Goal: Check status: Check status

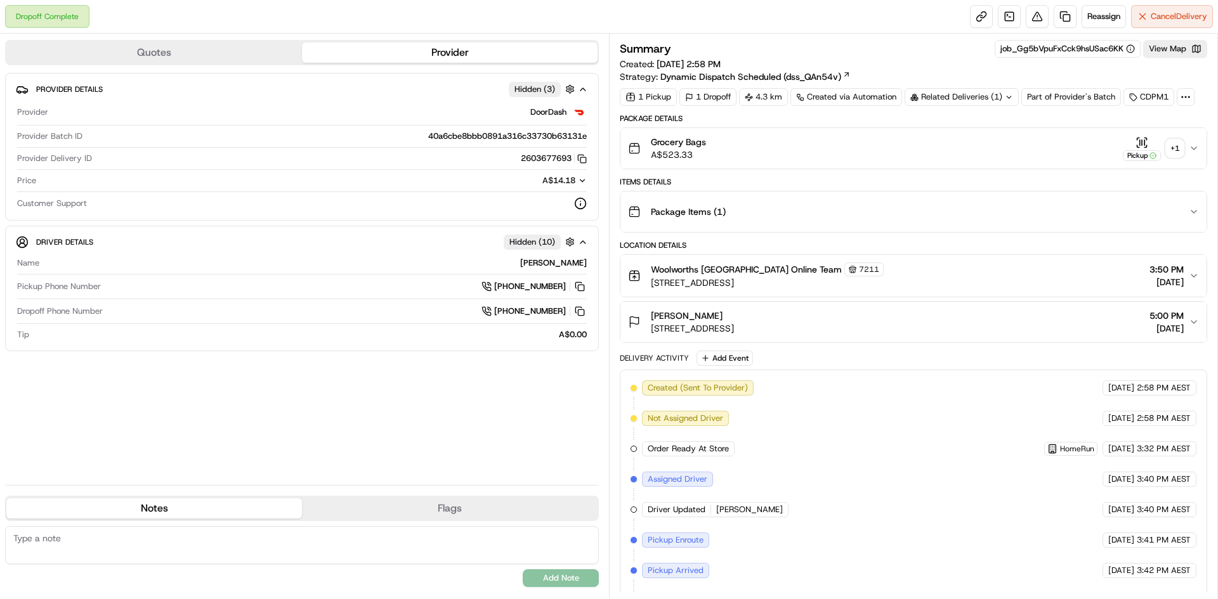
click at [996, 104] on div "Related Deliveries (1)" at bounding box center [961, 97] width 114 height 18
click at [973, 147] on span "267251962" at bounding box center [983, 147] width 46 height 11
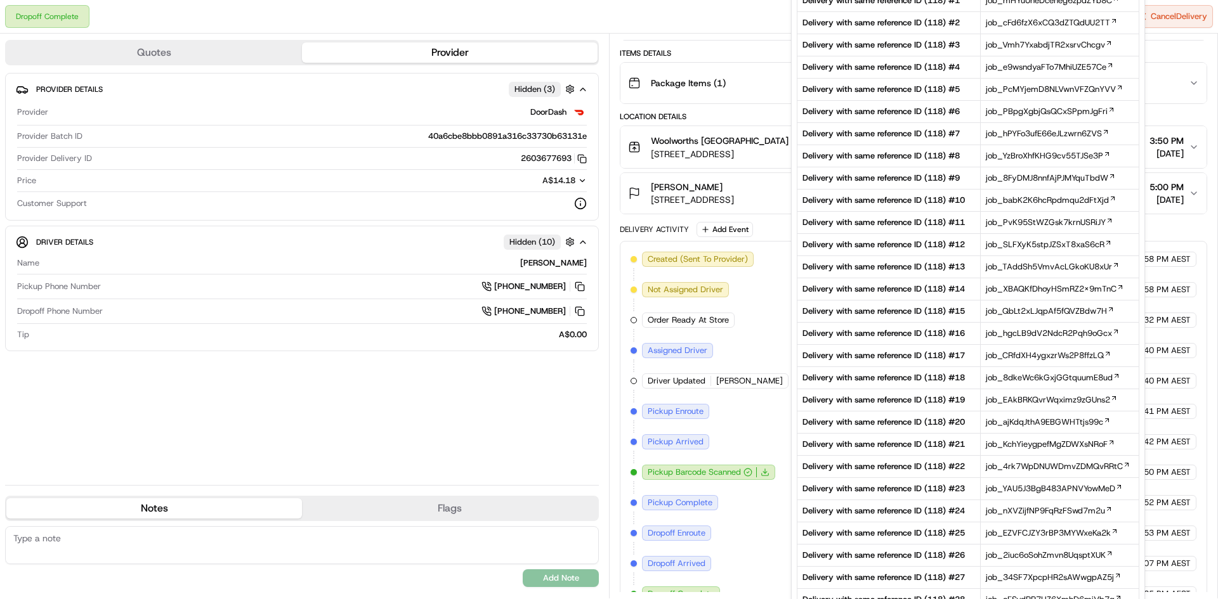
scroll to position [169, 0]
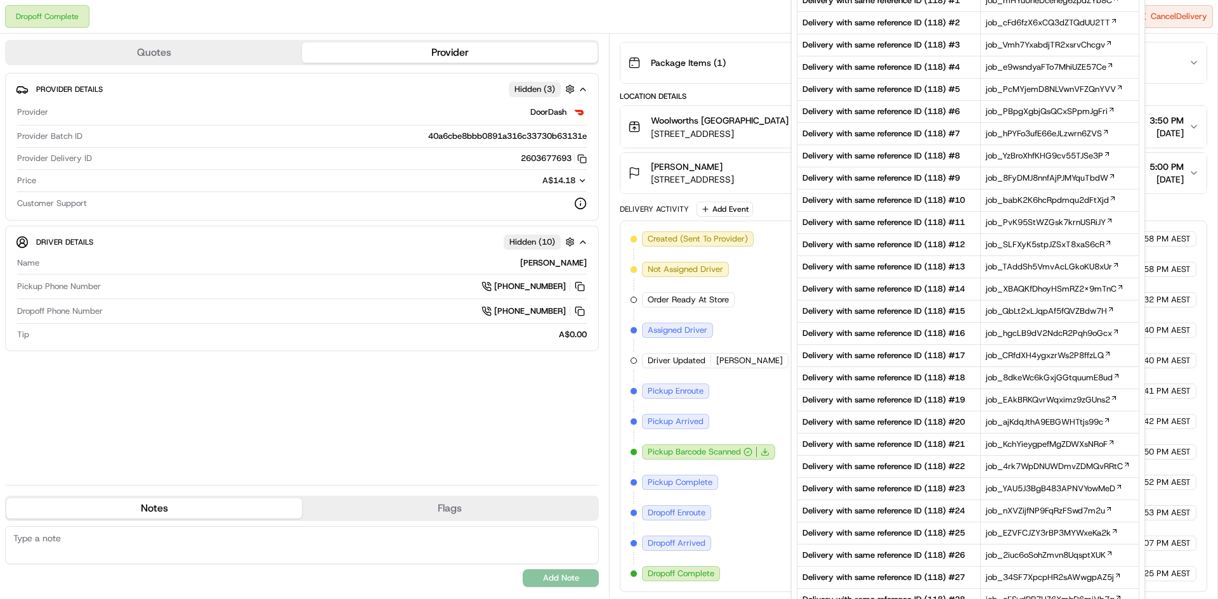
click at [674, 292] on div "Order Ready At Store" at bounding box center [688, 299] width 93 height 15
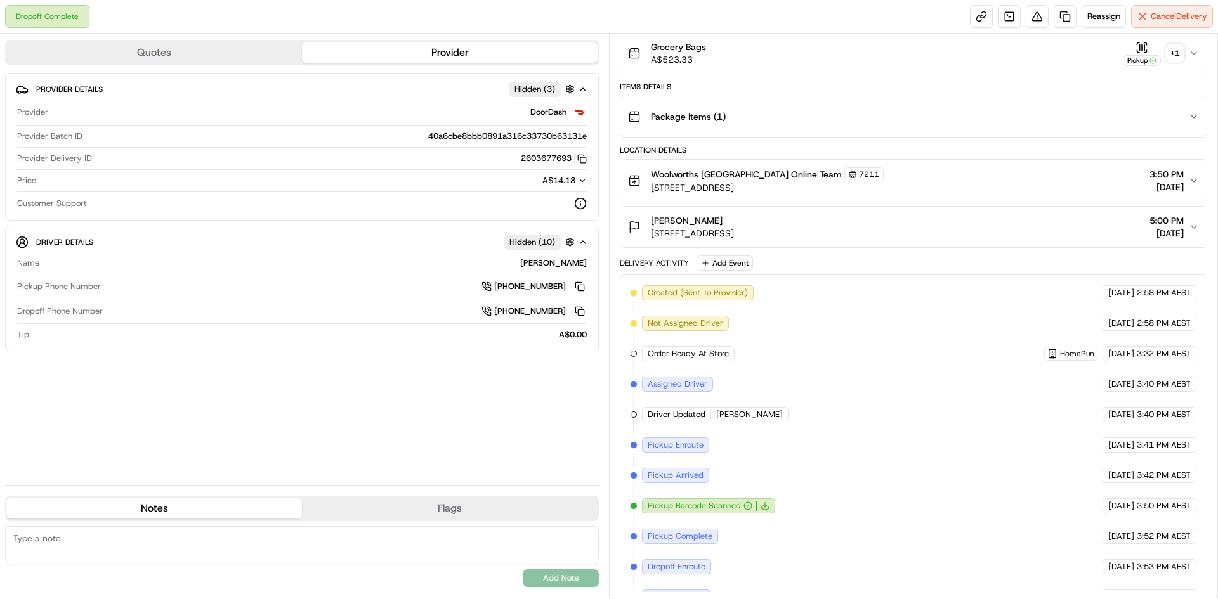
scroll to position [0, 0]
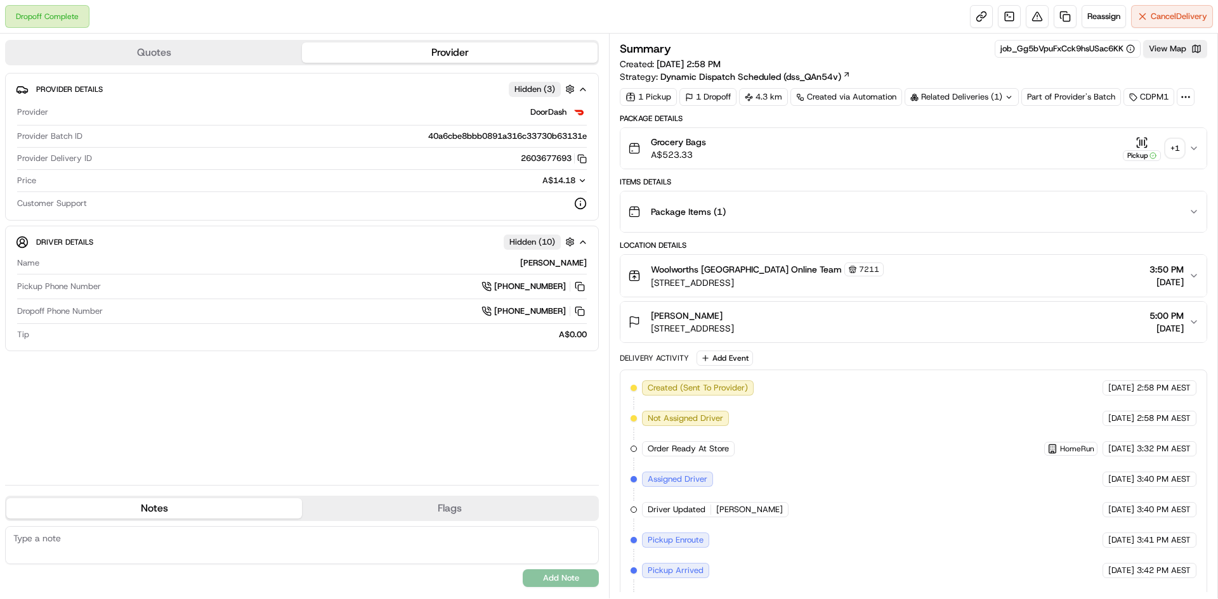
drag, startPoint x: 959, startPoint y: 95, endPoint x: 993, endPoint y: 100, distance: 34.0
click at [960, 95] on div "Related Deliveries (1)" at bounding box center [961, 97] width 114 height 18
click at [991, 103] on div "Related Deliveries (1)" at bounding box center [961, 97] width 114 height 18
click at [996, 98] on div "Related Deliveries (1)" at bounding box center [961, 97] width 114 height 18
click at [998, 98] on div "Related Deliveries (1)" at bounding box center [961, 97] width 114 height 18
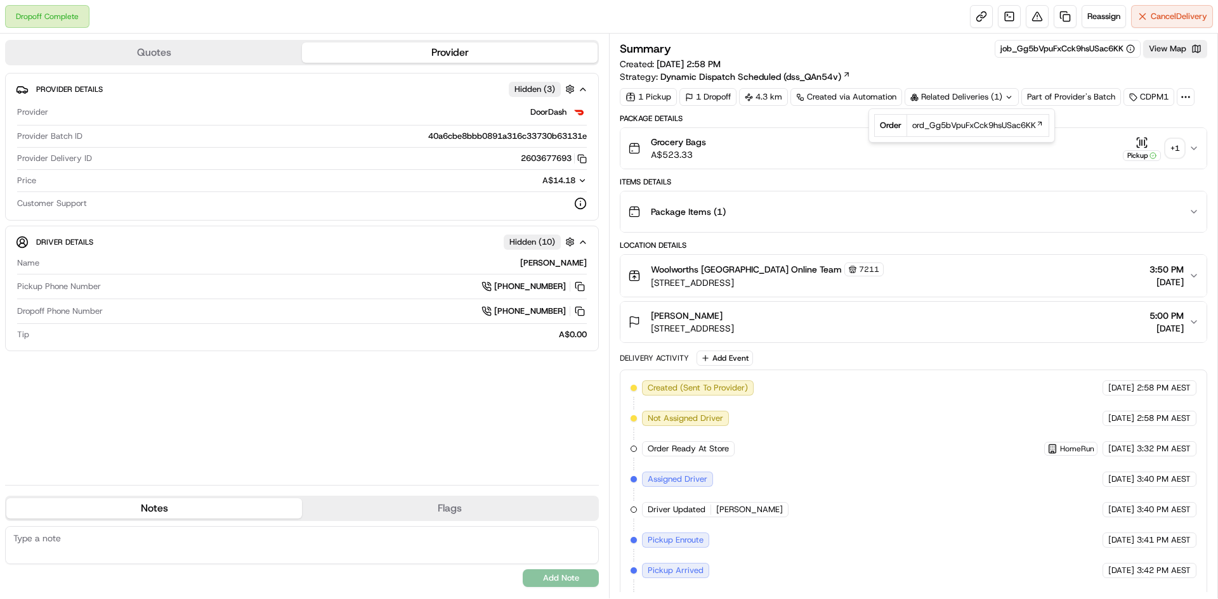
click at [1005, 99] on icon at bounding box center [1009, 97] width 8 height 8
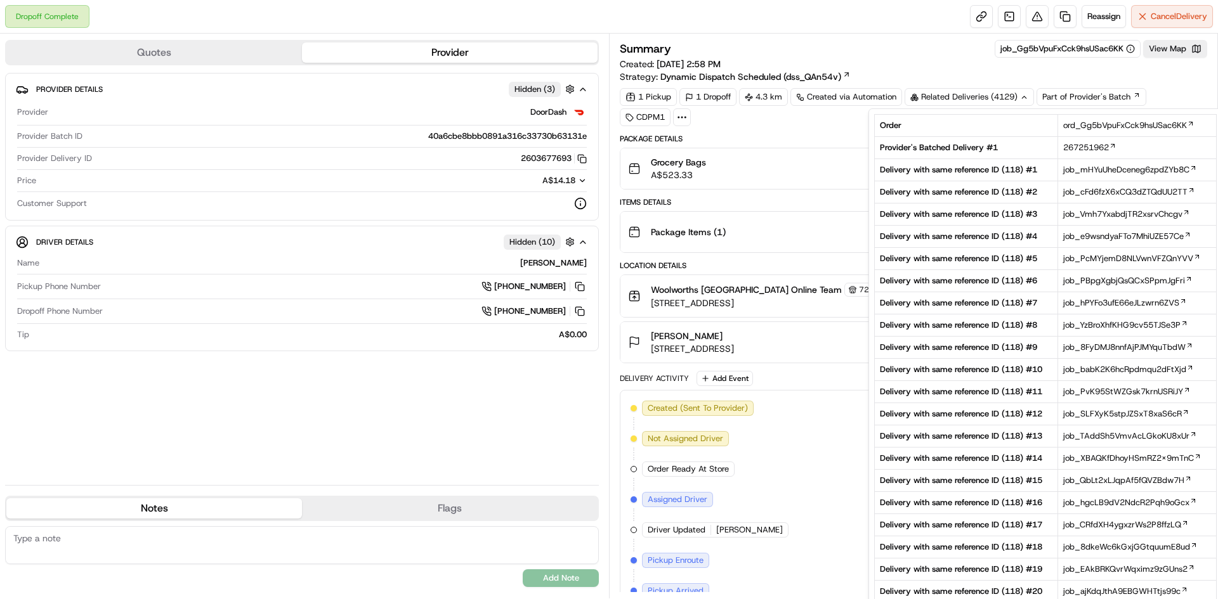
click at [1005, 99] on div "Related Deliveries (4129)" at bounding box center [968, 97] width 129 height 18
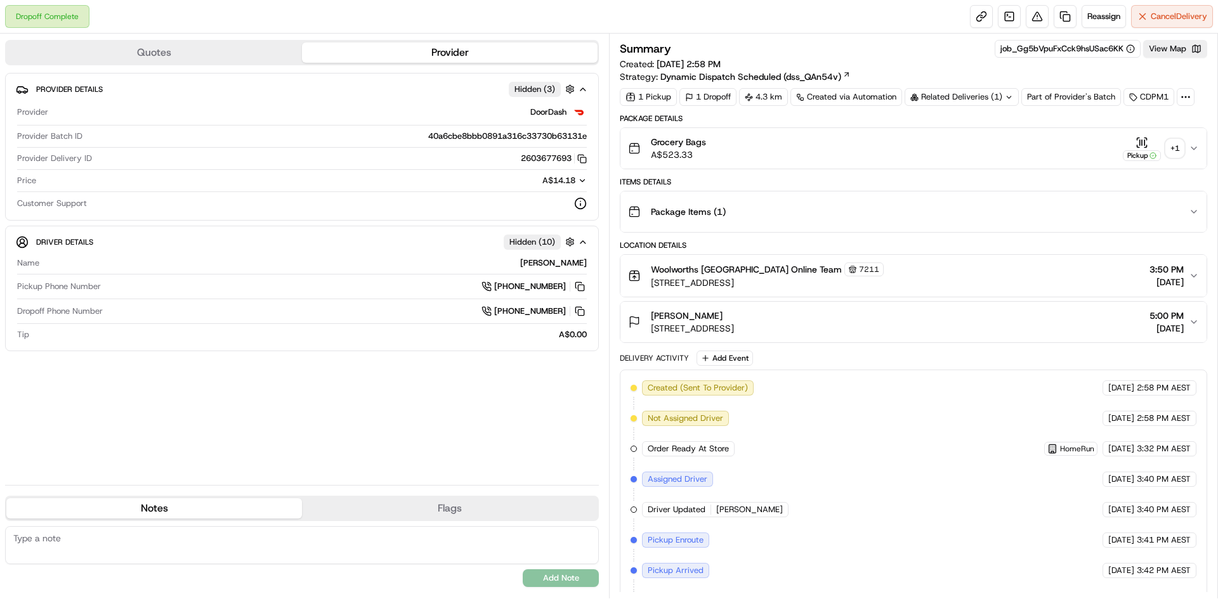
click at [1005, 99] on icon at bounding box center [1009, 97] width 8 height 8
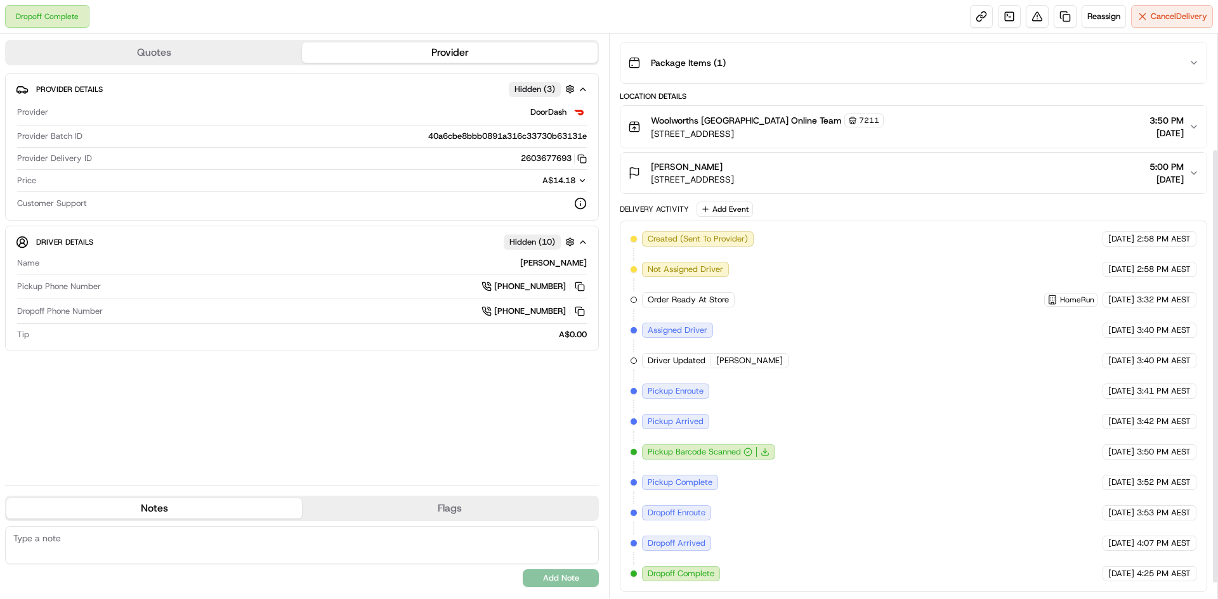
click at [691, 468] on div "Created (Sent To Provider) DoorDash [DATE] 2:58 PM AEST Not Assigned Driver Doo…" at bounding box center [913, 407] width 566 height 350
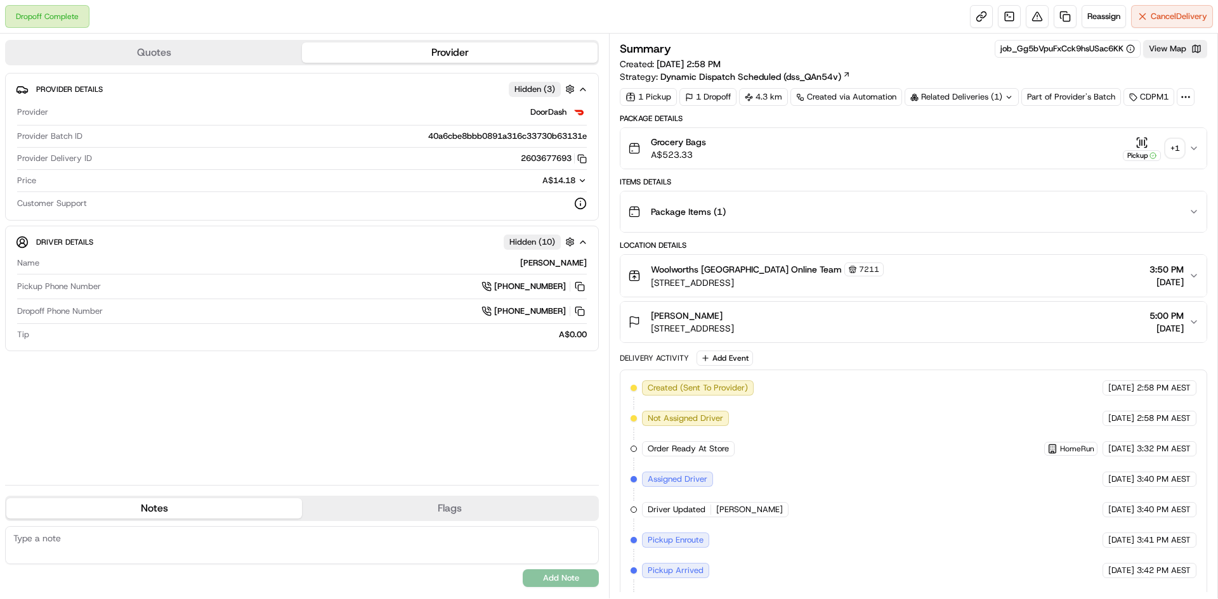
click at [1009, 98] on icon at bounding box center [1009, 97] width 4 height 2
click at [741, 504] on span "[PERSON_NAME]" at bounding box center [749, 509] width 67 height 11
click at [919, 311] on div "[PERSON_NAME] [STREET_ADDRESS] 5:00 PM [DATE]" at bounding box center [908, 322] width 561 height 25
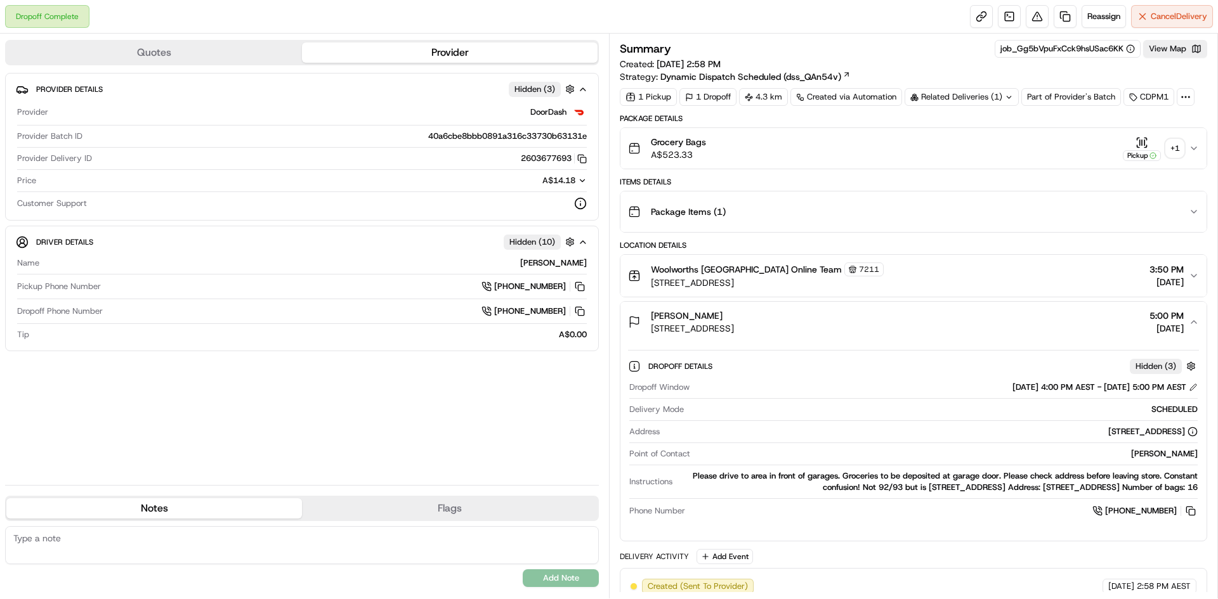
click at [918, 312] on div "[PERSON_NAME] [STREET_ADDRESS] 5:00 PM [DATE]" at bounding box center [908, 322] width 561 height 25
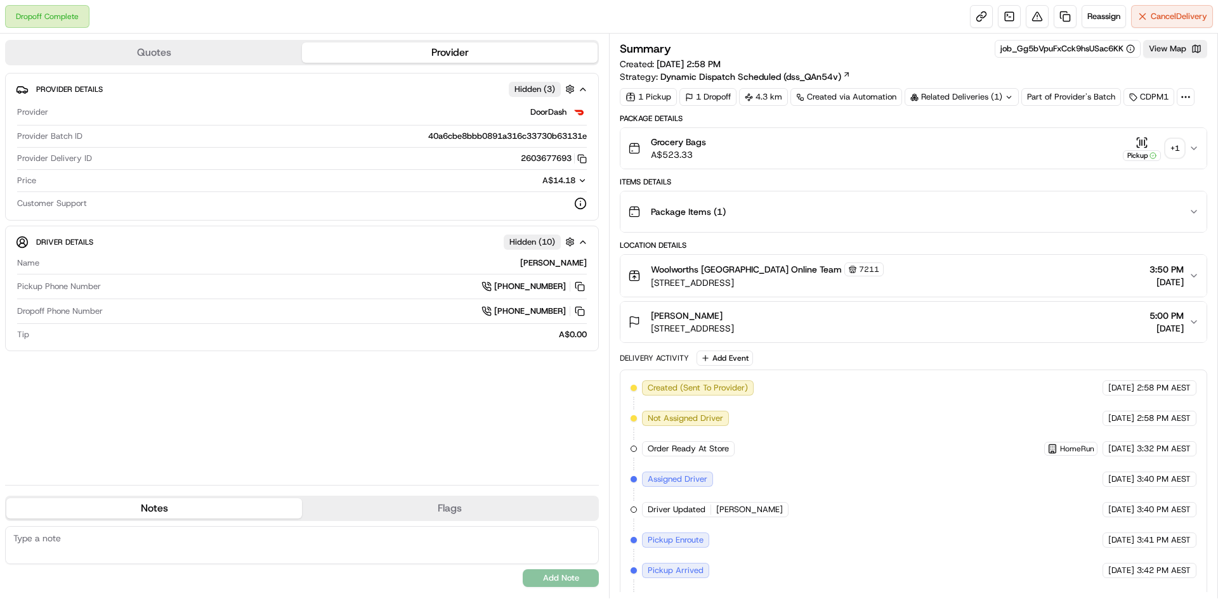
click at [911, 284] on div "[GEOGRAPHIC_DATA] Online Team [STREET_ADDRESS] 3:50 PM [DATE]" at bounding box center [908, 276] width 561 height 27
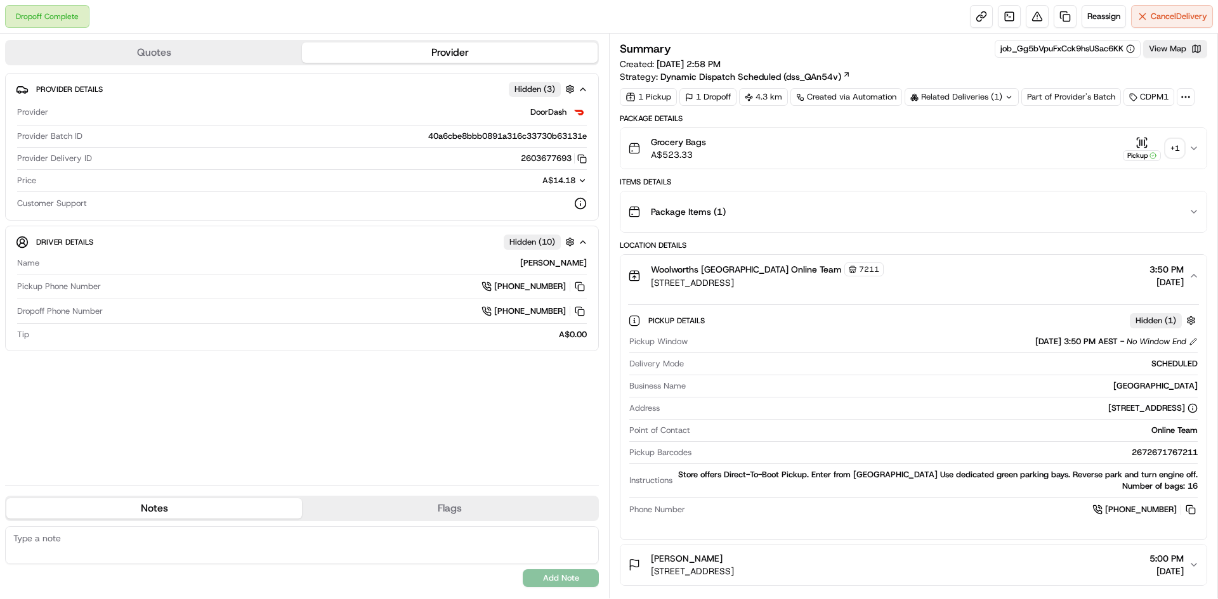
click at [911, 284] on div "[GEOGRAPHIC_DATA] Online Team [STREET_ADDRESS] 3:50 PM [DATE]" at bounding box center [908, 276] width 561 height 27
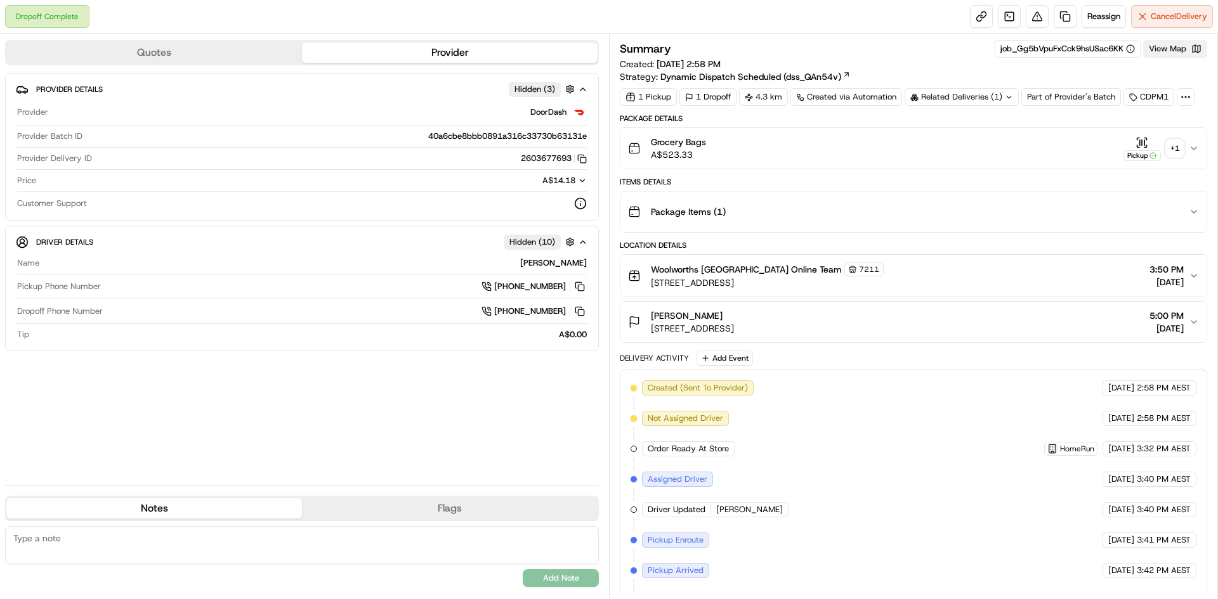
click at [1185, 48] on button "View Map" at bounding box center [1175, 49] width 64 height 18
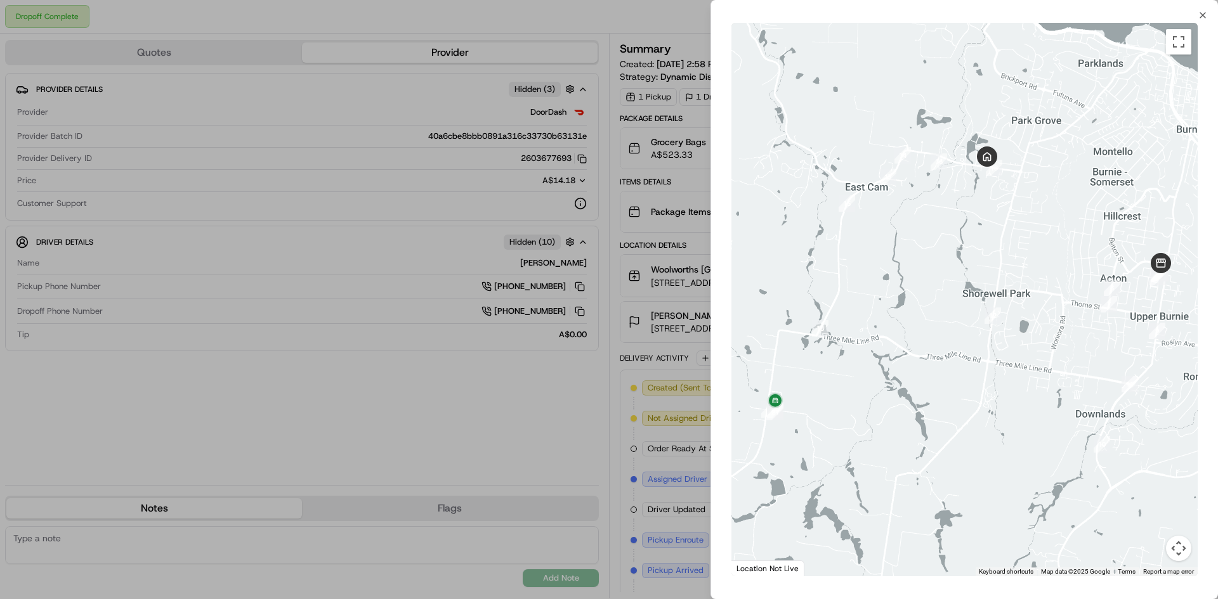
click at [537, 311] on div at bounding box center [609, 299] width 1218 height 599
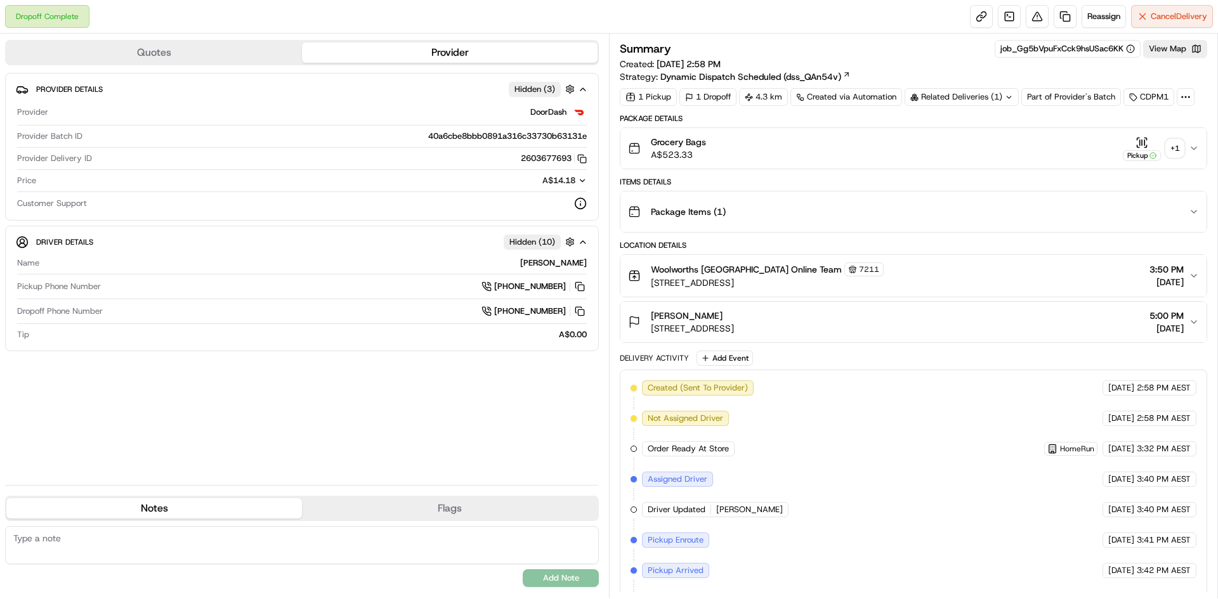
drag, startPoint x: 677, startPoint y: 331, endPoint x: 802, endPoint y: 329, distance: 125.6
click at [734, 329] on span "[STREET_ADDRESS]" at bounding box center [692, 328] width 83 height 13
click at [734, 334] on span "[STREET_ADDRESS]" at bounding box center [692, 328] width 83 height 13
click at [1191, 49] on button "View Map" at bounding box center [1175, 49] width 64 height 18
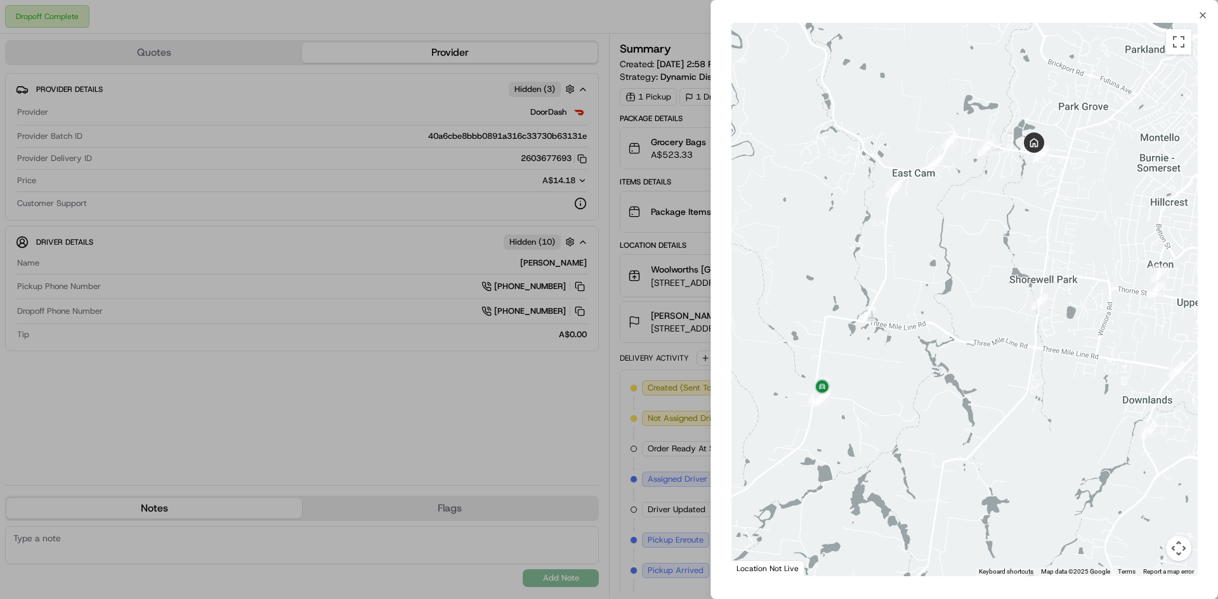
drag, startPoint x: 798, startPoint y: 407, endPoint x: 853, endPoint y: 325, distance: 98.7
click at [853, 325] on div at bounding box center [964, 300] width 466 height 554
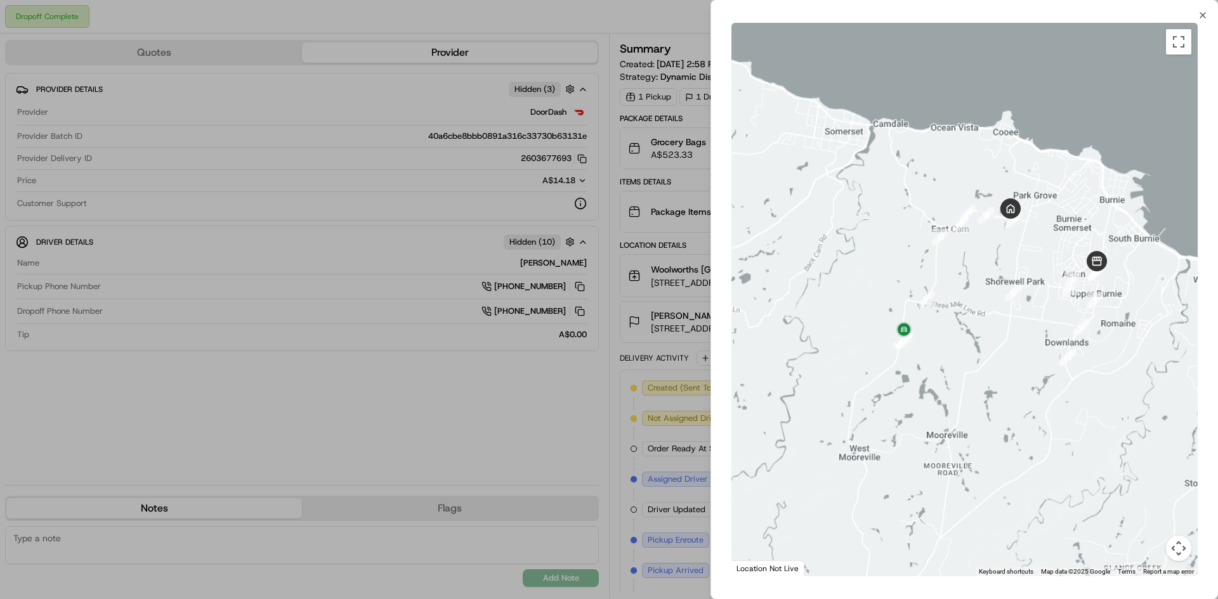
drag, startPoint x: 1078, startPoint y: 292, endPoint x: 1007, endPoint y: 277, distance: 72.5
click at [1007, 277] on div at bounding box center [964, 300] width 466 height 554
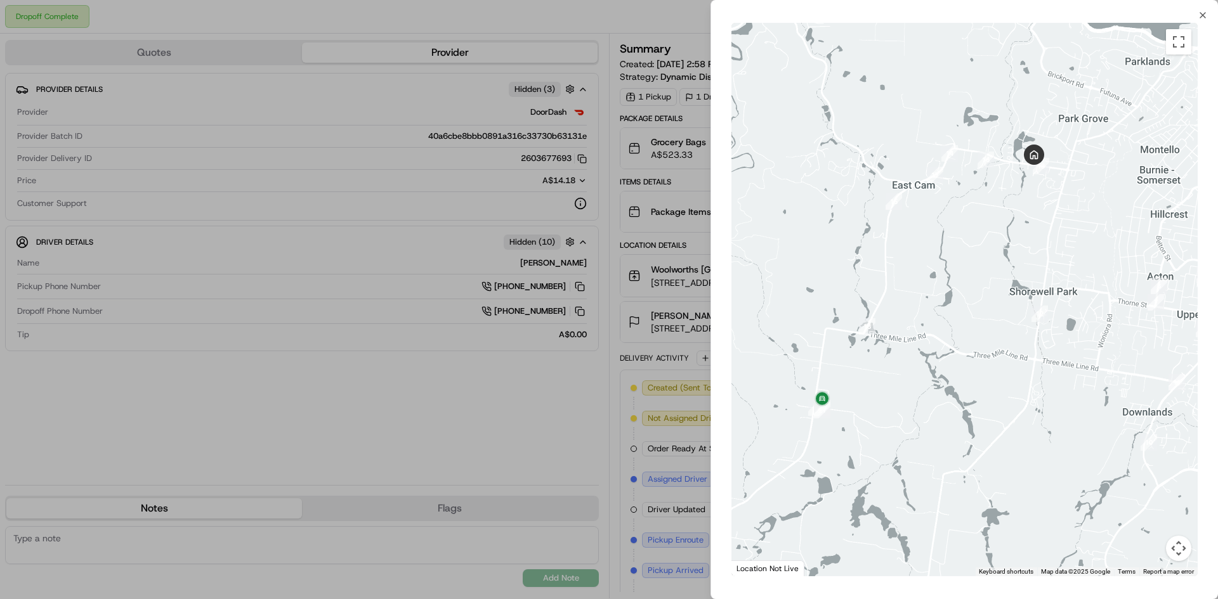
drag, startPoint x: 983, startPoint y: 240, endPoint x: 1022, endPoint y: 251, distance: 41.4
click at [1022, 251] on div at bounding box center [964, 300] width 466 height 554
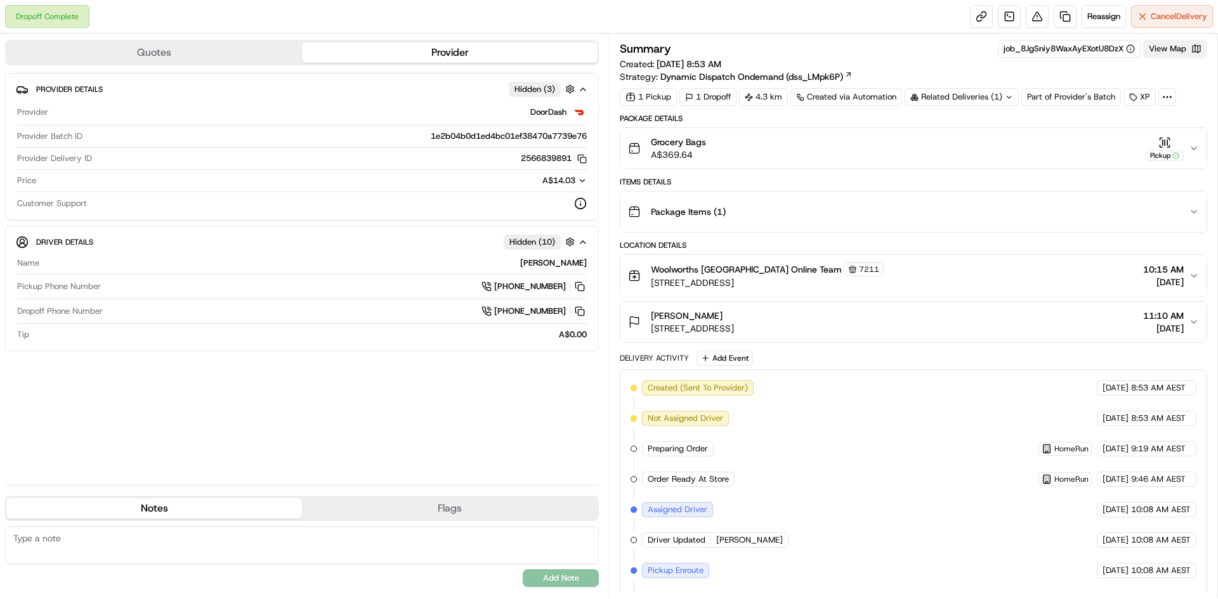
click at [1173, 46] on button "View Map" at bounding box center [1175, 49] width 64 height 18
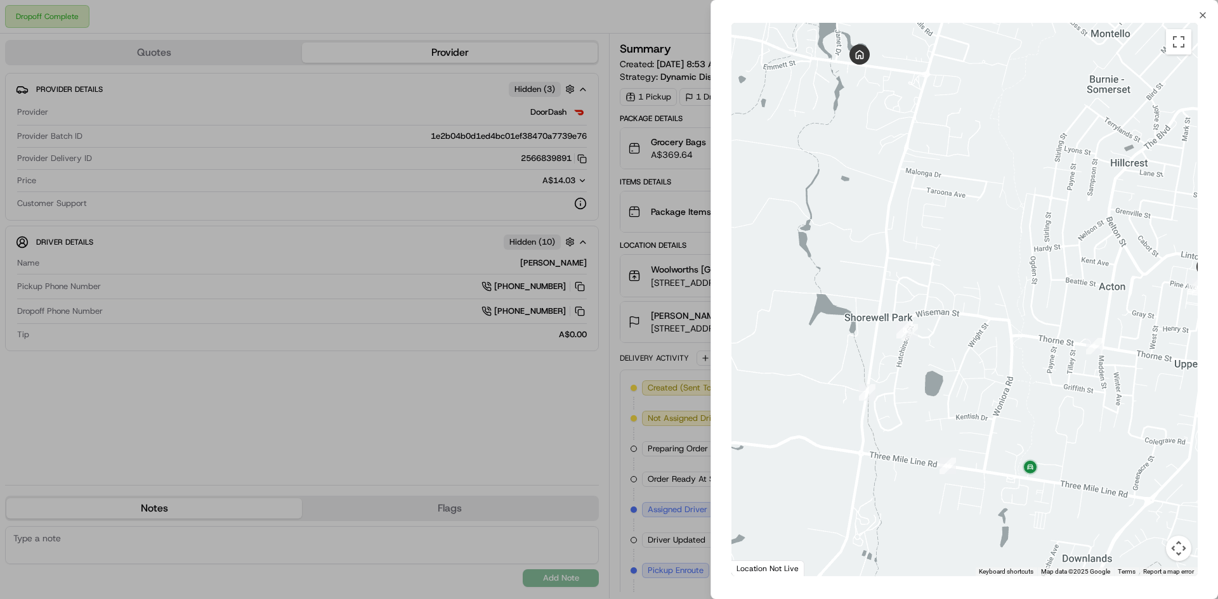
drag, startPoint x: 1139, startPoint y: 218, endPoint x: 957, endPoint y: 218, distance: 181.4
click at [957, 218] on div at bounding box center [964, 300] width 466 height 554
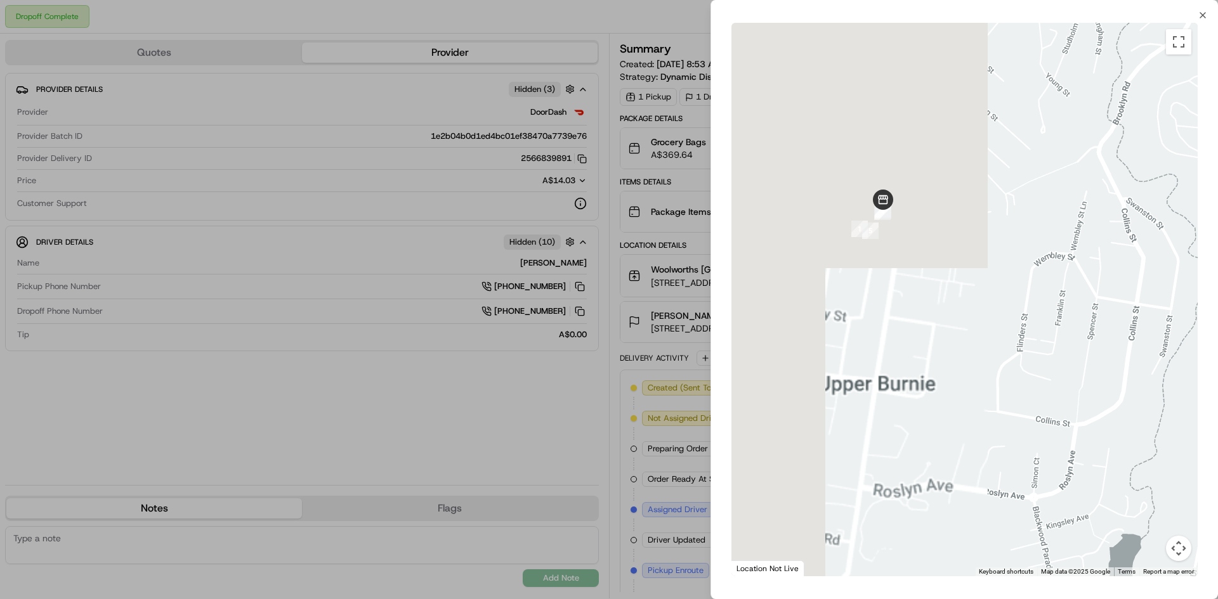
drag, startPoint x: 998, startPoint y: 280, endPoint x: 1191, endPoint y: 254, distance: 193.9
click at [1189, 252] on div at bounding box center [964, 300] width 466 height 554
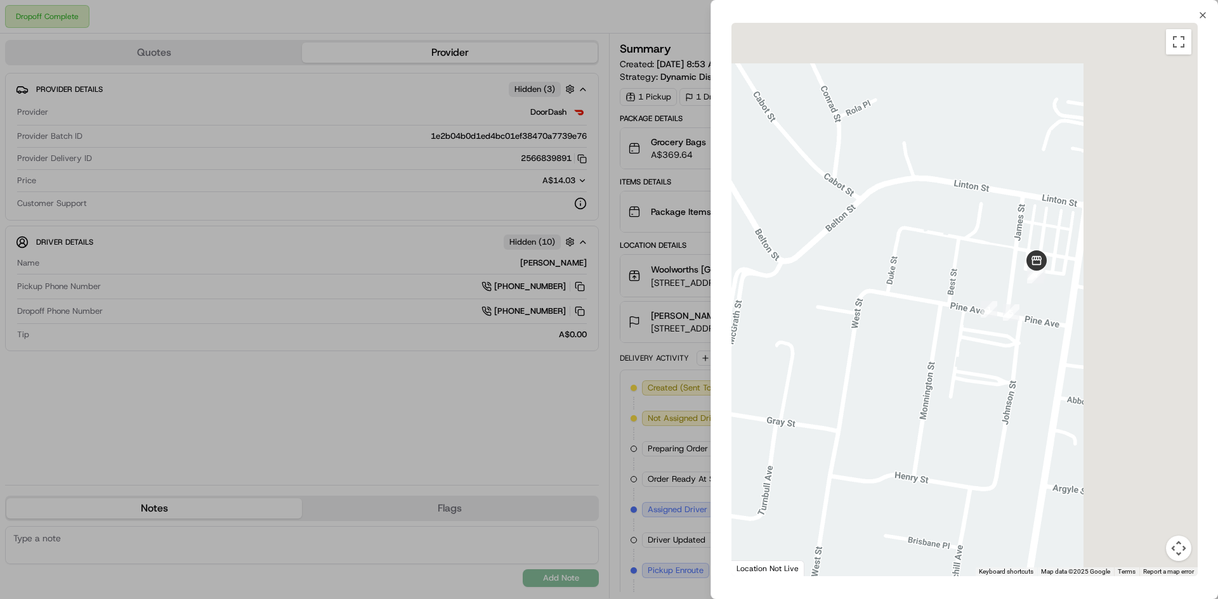
drag, startPoint x: 1147, startPoint y: 167, endPoint x: 872, endPoint y: 311, distance: 311.5
click at [818, 377] on div at bounding box center [964, 300] width 466 height 554
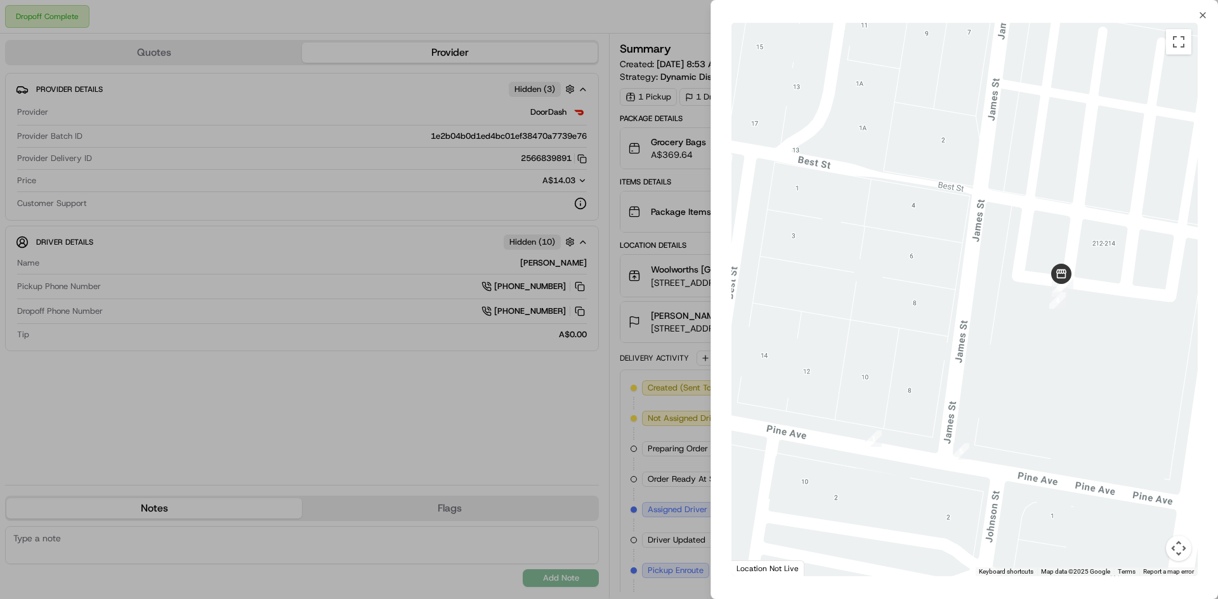
drag, startPoint x: 1076, startPoint y: 249, endPoint x: 1040, endPoint y: 277, distance: 45.7
click at [1040, 277] on div at bounding box center [964, 300] width 466 height 554
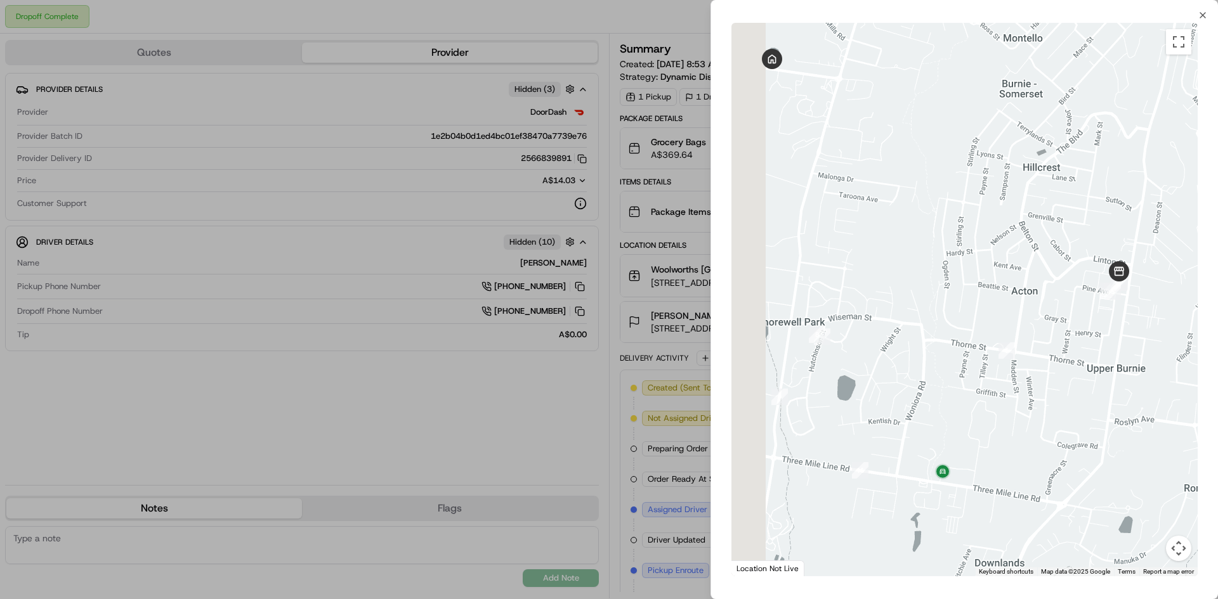
drag, startPoint x: 889, startPoint y: 258, endPoint x: 1036, endPoint y: 247, distance: 147.5
click at [1036, 247] on div at bounding box center [964, 300] width 466 height 554
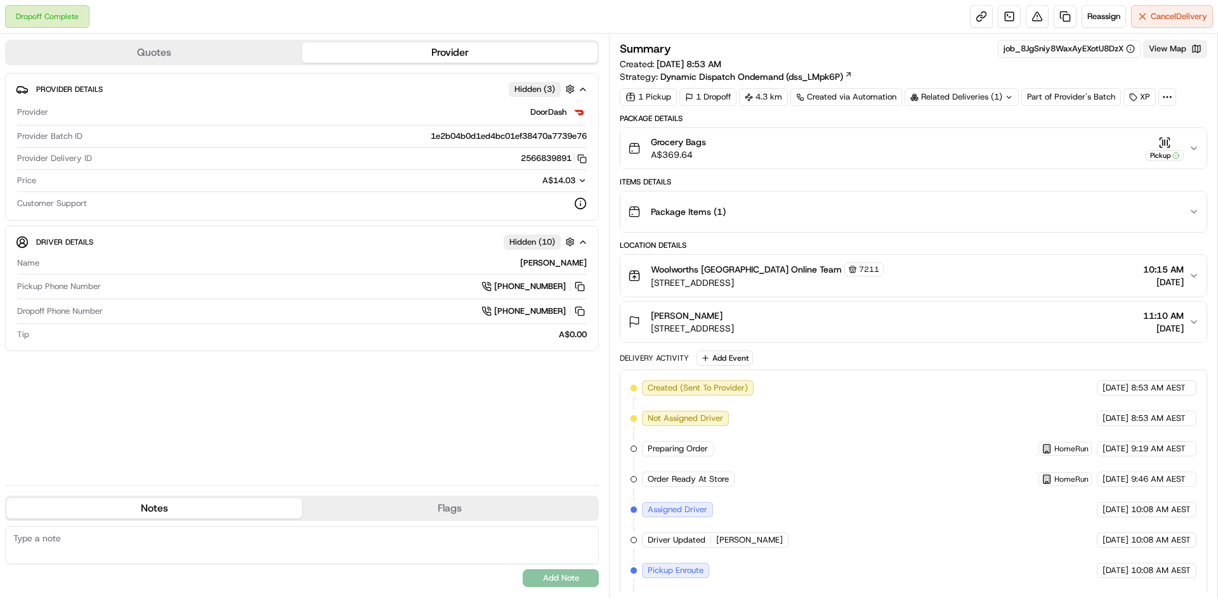
click at [1165, 46] on button "View Map" at bounding box center [1175, 49] width 64 height 18
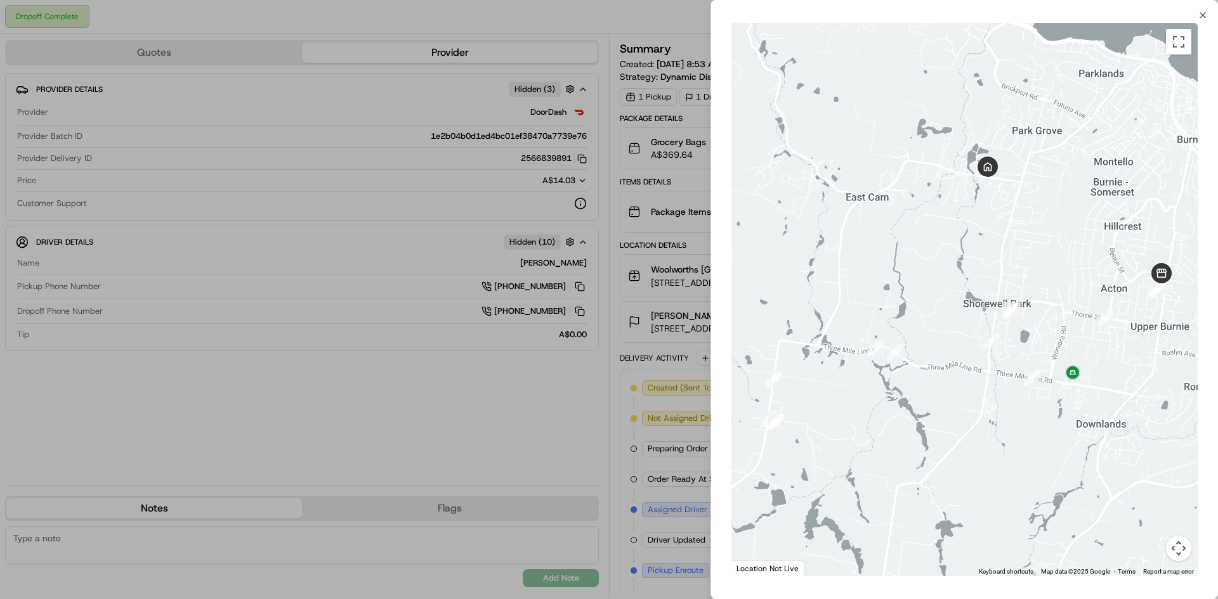
drag, startPoint x: 599, startPoint y: 245, endPoint x: 595, endPoint y: 251, distance: 6.9
click at [597, 247] on div at bounding box center [609, 299] width 1218 height 599
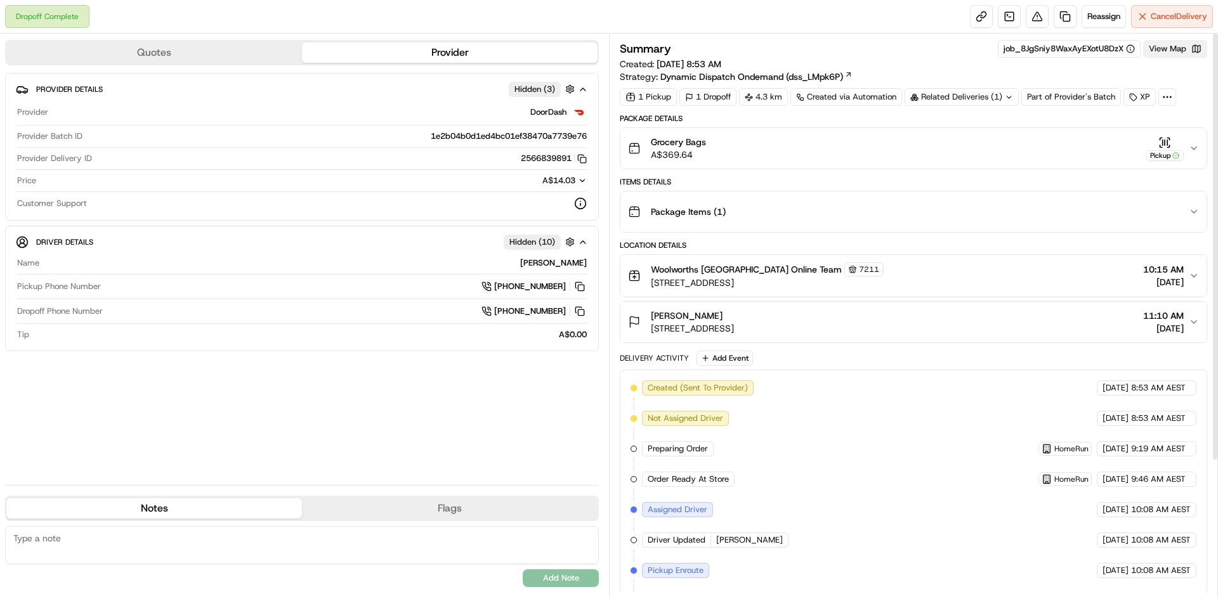
click at [1173, 49] on button "View Map" at bounding box center [1175, 49] width 64 height 18
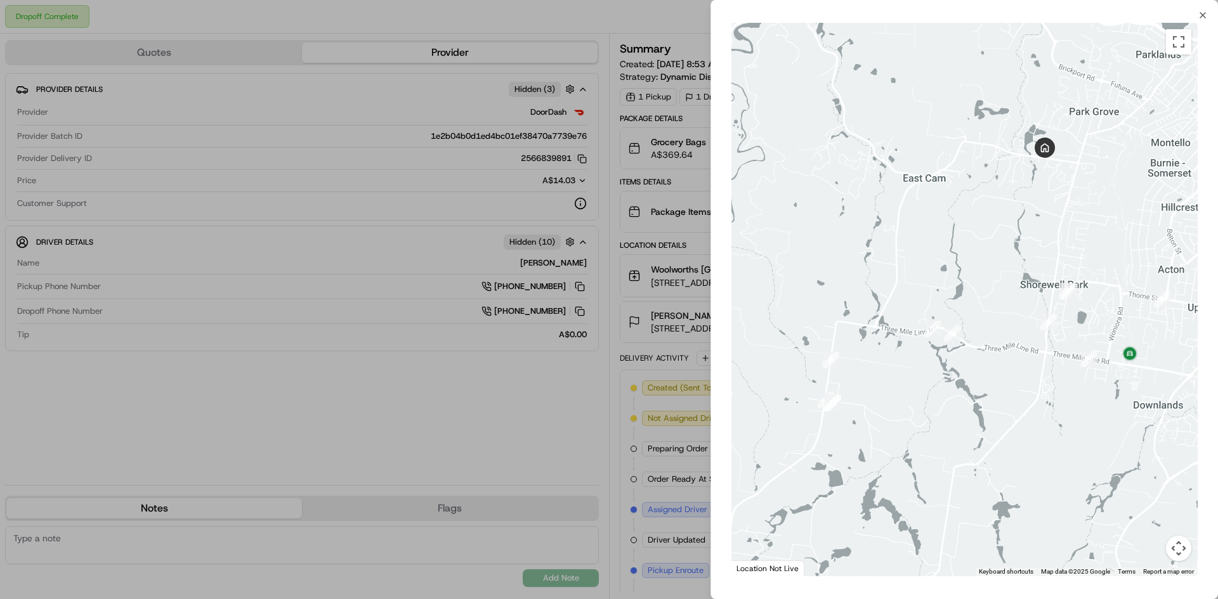
drag, startPoint x: 858, startPoint y: 325, endPoint x: 922, endPoint y: 303, distance: 68.6
click at [922, 303] on div at bounding box center [964, 300] width 466 height 554
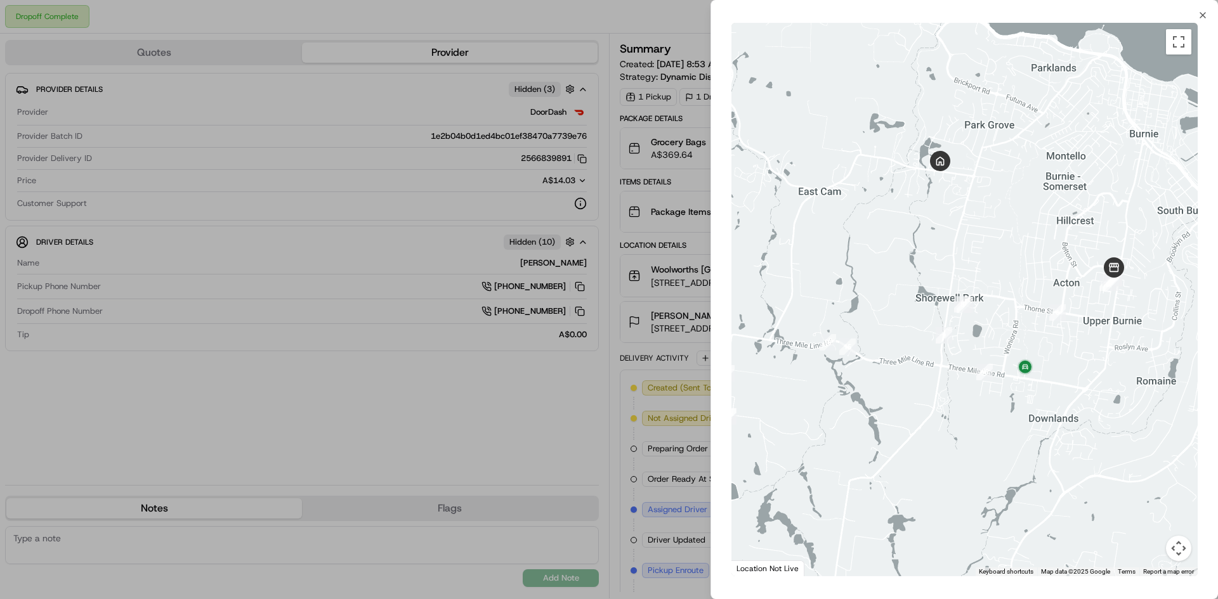
drag, startPoint x: 1028, startPoint y: 327, endPoint x: 955, endPoint y: 327, distance: 72.9
click at [955, 327] on div at bounding box center [964, 300] width 466 height 554
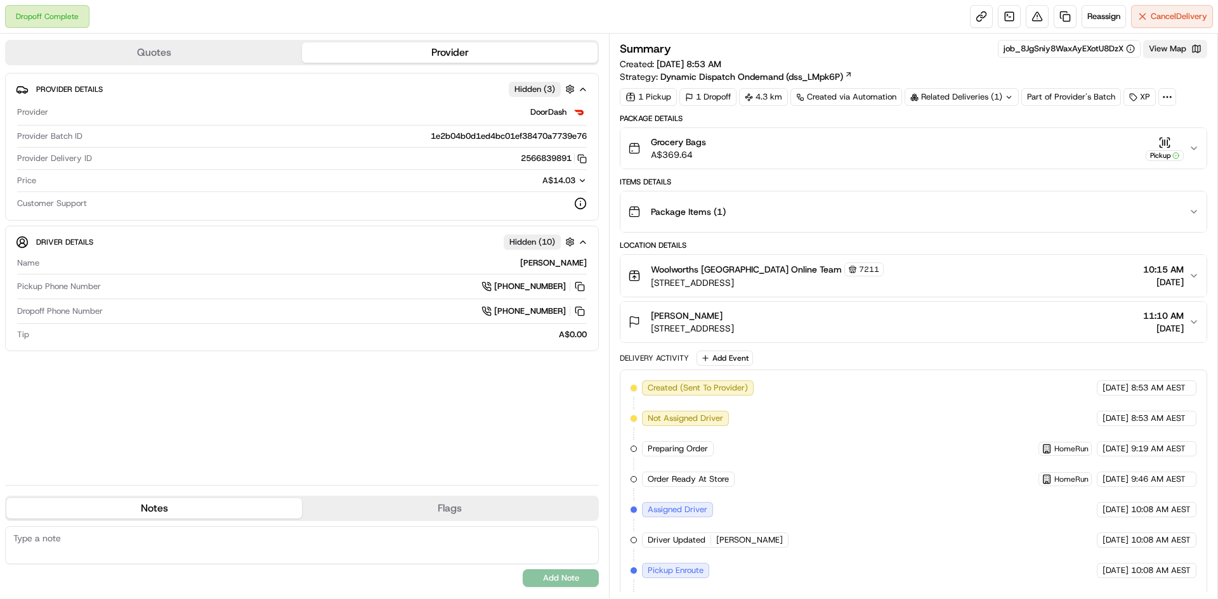
click at [1177, 42] on button "View Map" at bounding box center [1175, 49] width 64 height 18
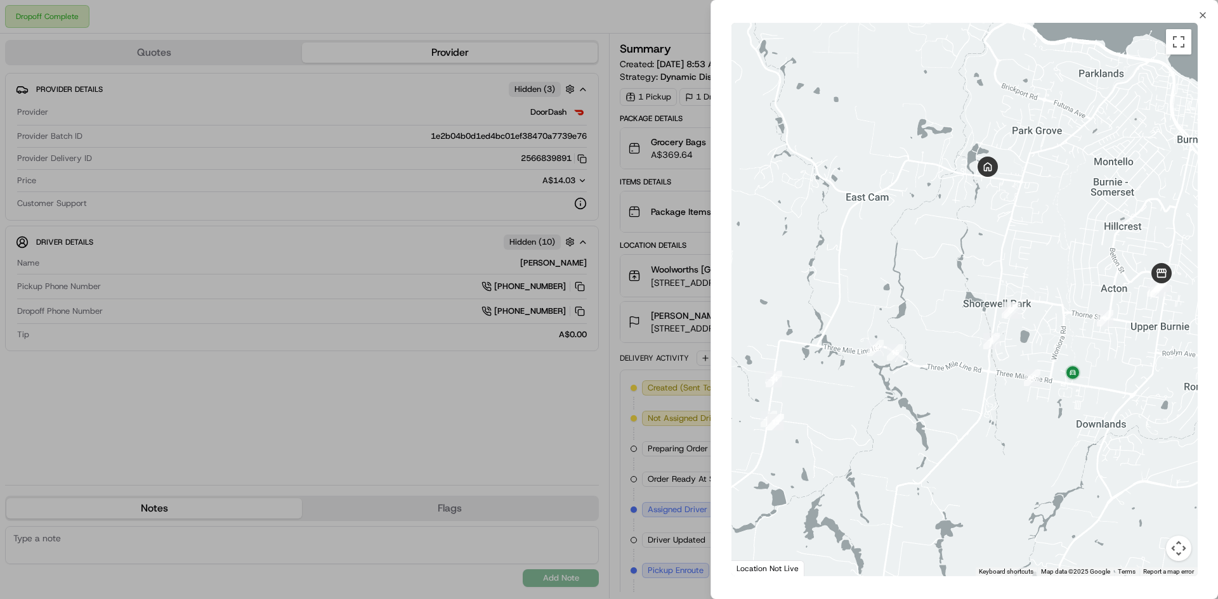
click at [667, 192] on div at bounding box center [609, 299] width 1218 height 599
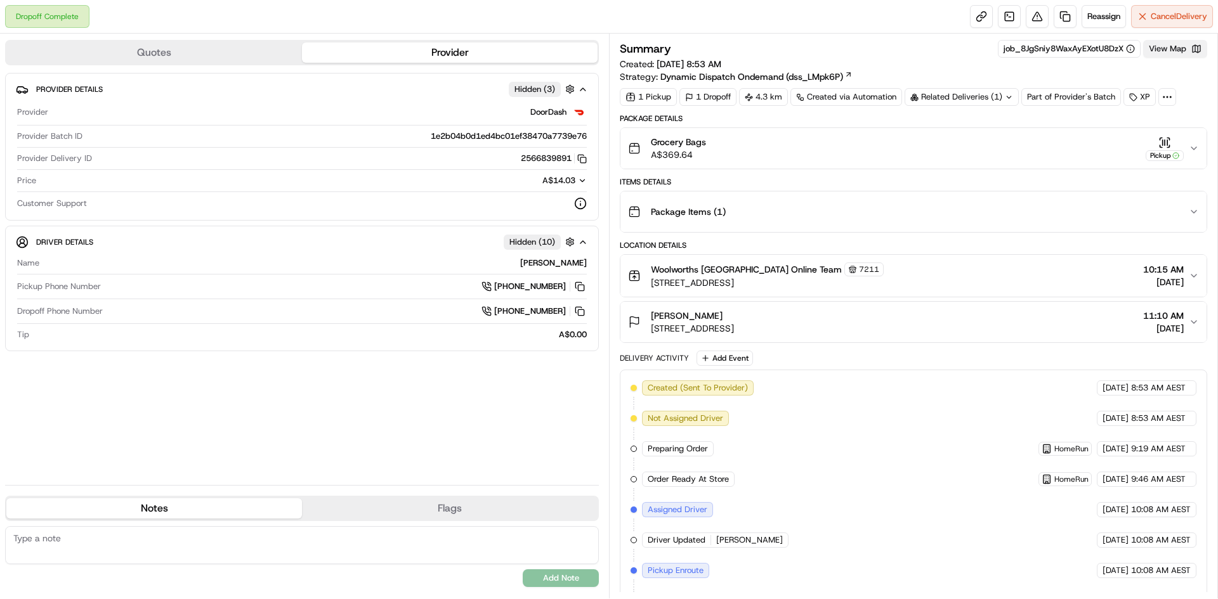
click at [1189, 41] on button "View Map" at bounding box center [1175, 49] width 64 height 18
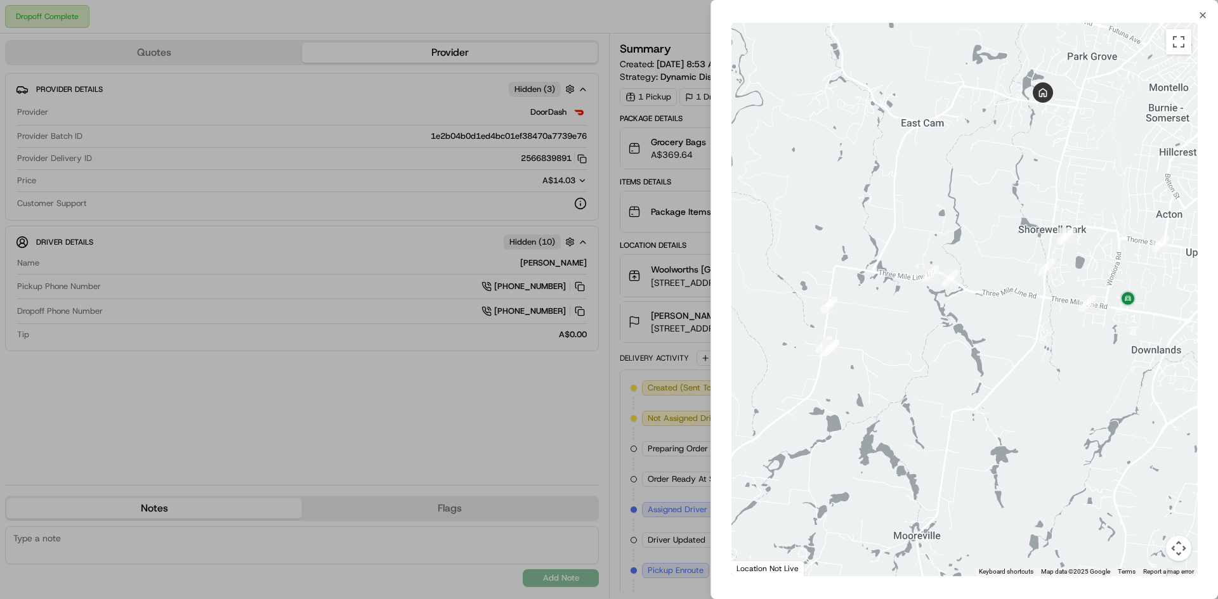
drag, startPoint x: 1009, startPoint y: 229, endPoint x: 976, endPoint y: 184, distance: 55.8
click at [978, 178] on div at bounding box center [964, 300] width 466 height 554
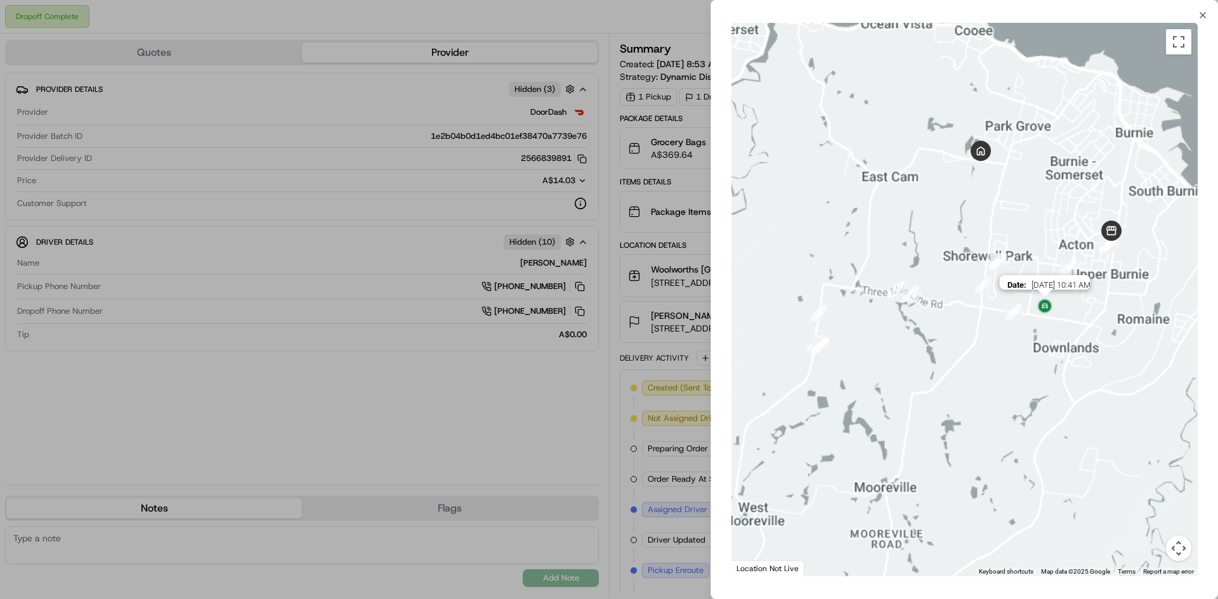
drag, startPoint x: 1071, startPoint y: 299, endPoint x: 1043, endPoint y: 309, distance: 29.5
click at [1043, 309] on img at bounding box center [1045, 307] width 20 height 20
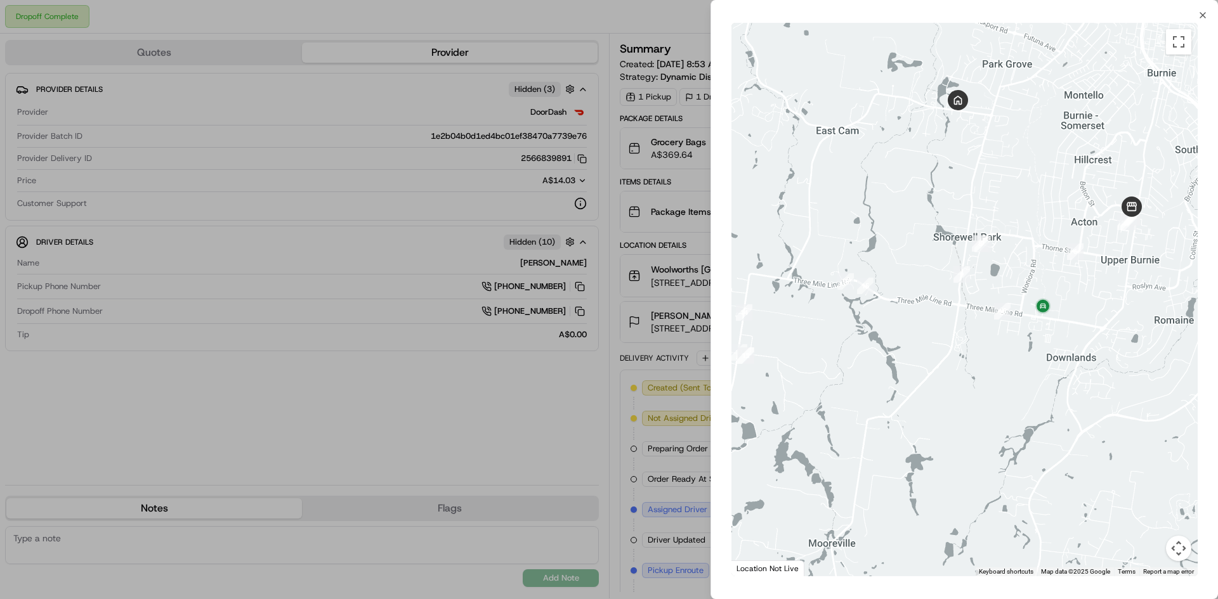
drag, startPoint x: 1043, startPoint y: 309, endPoint x: 1024, endPoint y: 352, distance: 47.1
click at [1024, 352] on div "To navigate, press the arrow keys." at bounding box center [964, 300] width 466 height 554
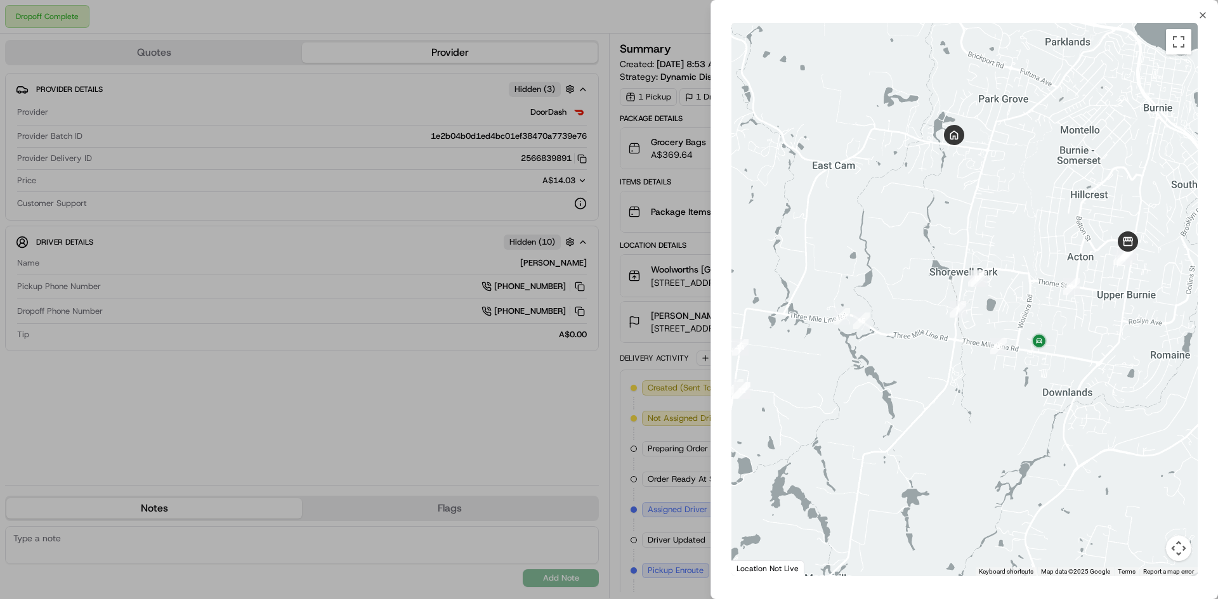
drag, startPoint x: 1015, startPoint y: 341, endPoint x: 1010, endPoint y: 381, distance: 39.6
click at [1010, 381] on div at bounding box center [964, 300] width 466 height 554
